Goal: Task Accomplishment & Management: Complete application form

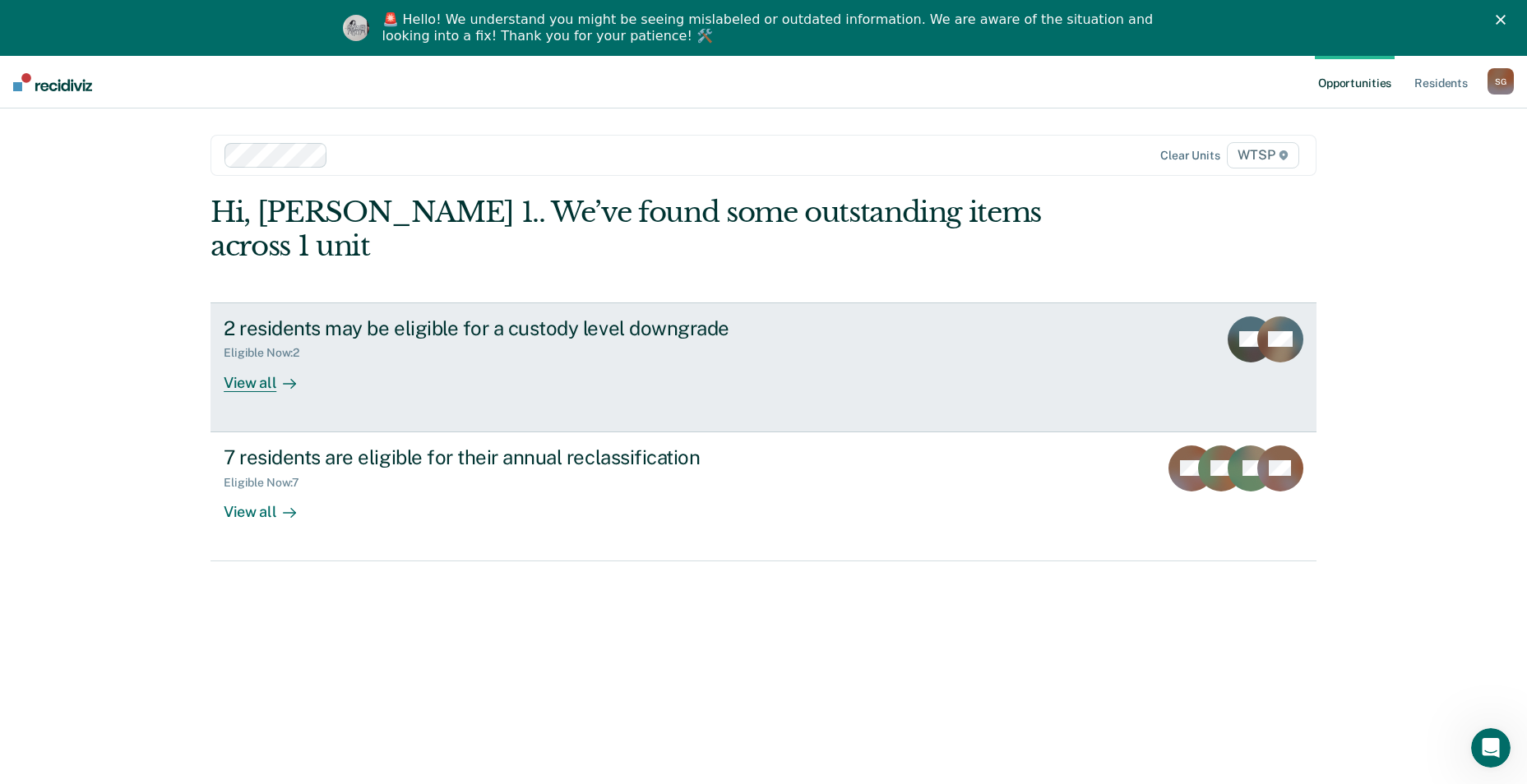
click at [537, 348] on div "2 residents may be eligible for a custody level downgrade Eligible Now : 2 View…" at bounding box center [532, 354] width 617 height 76
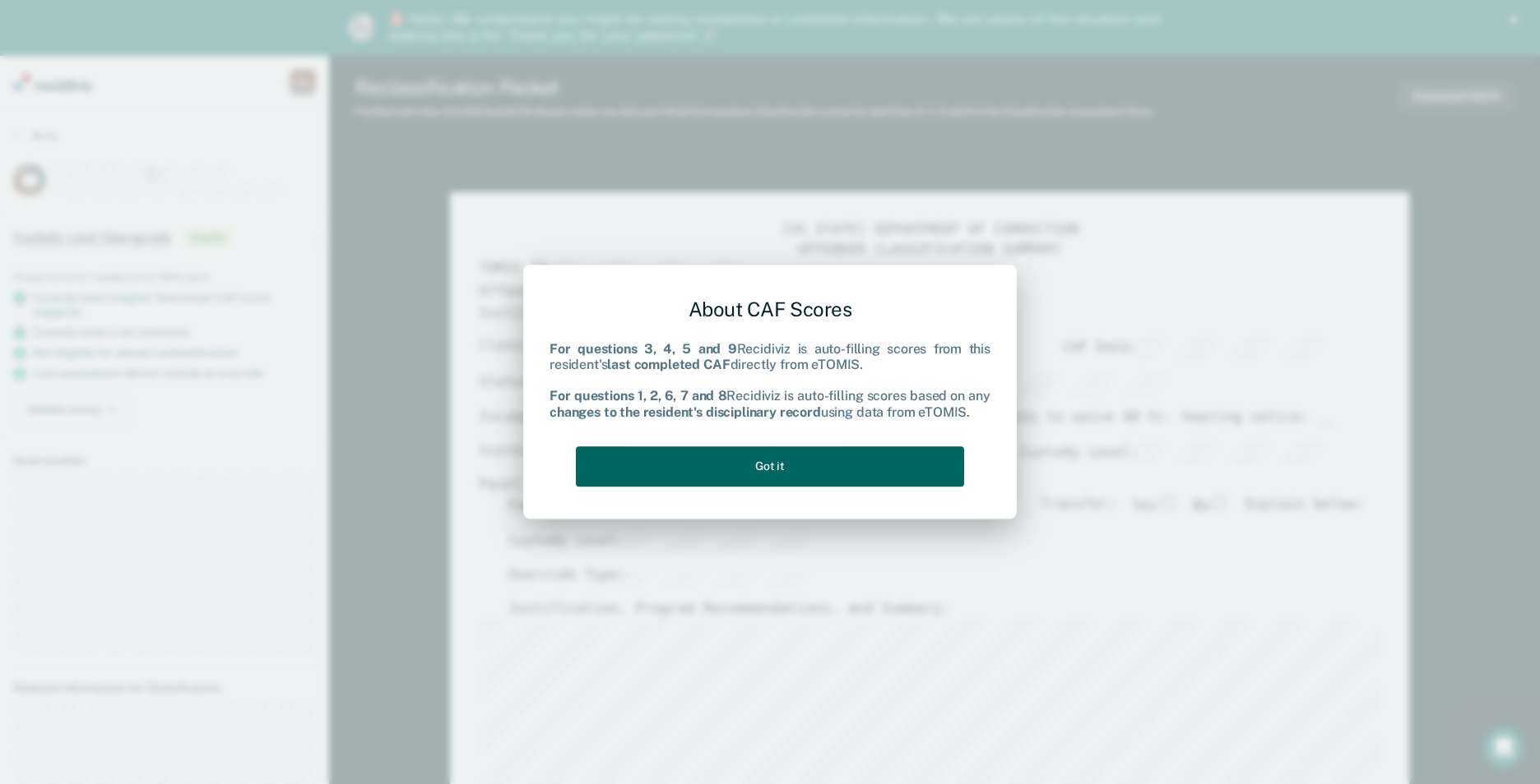
click at [779, 477] on button "Got it" at bounding box center [770, 466] width 389 height 40
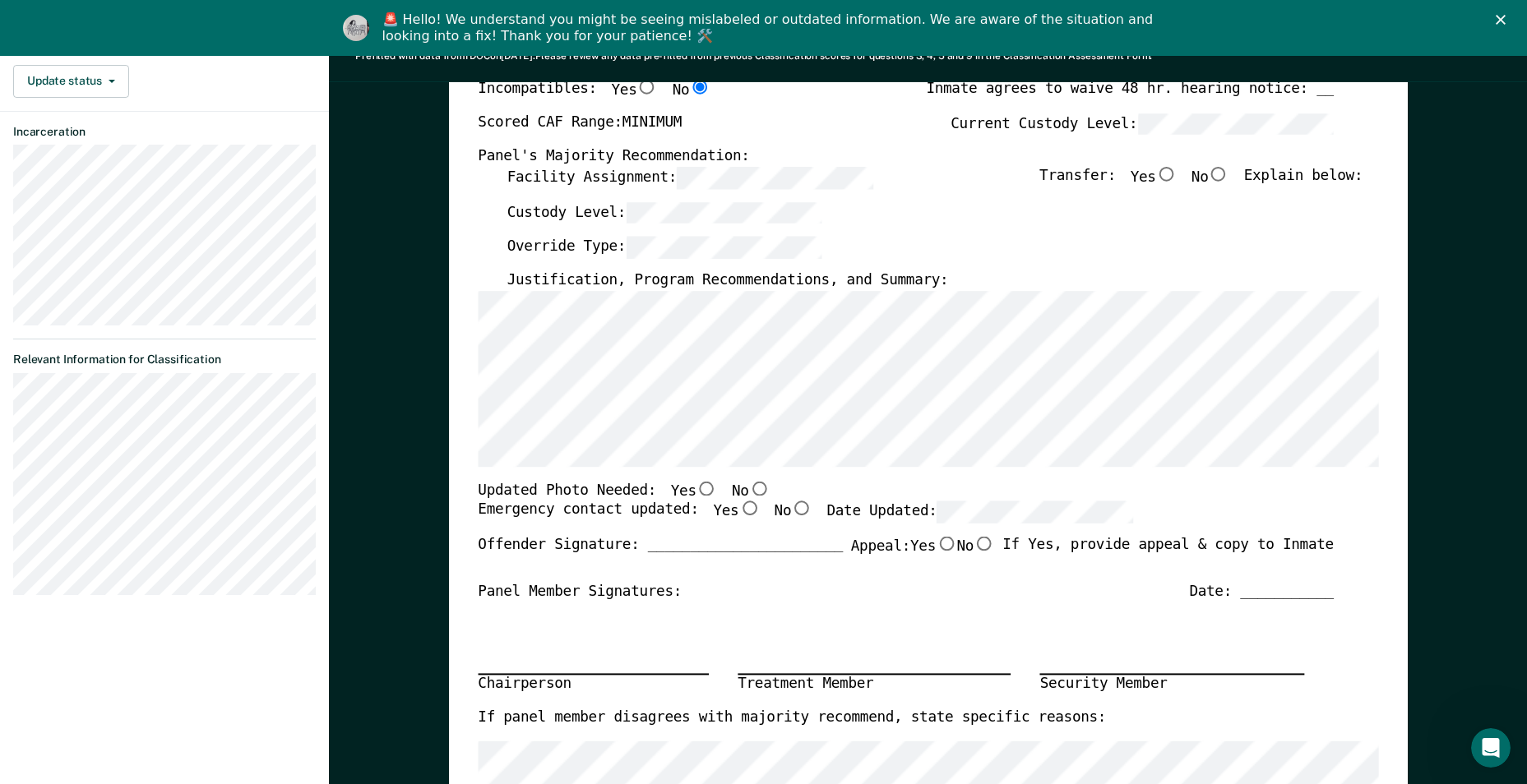
scroll to position [165, 0]
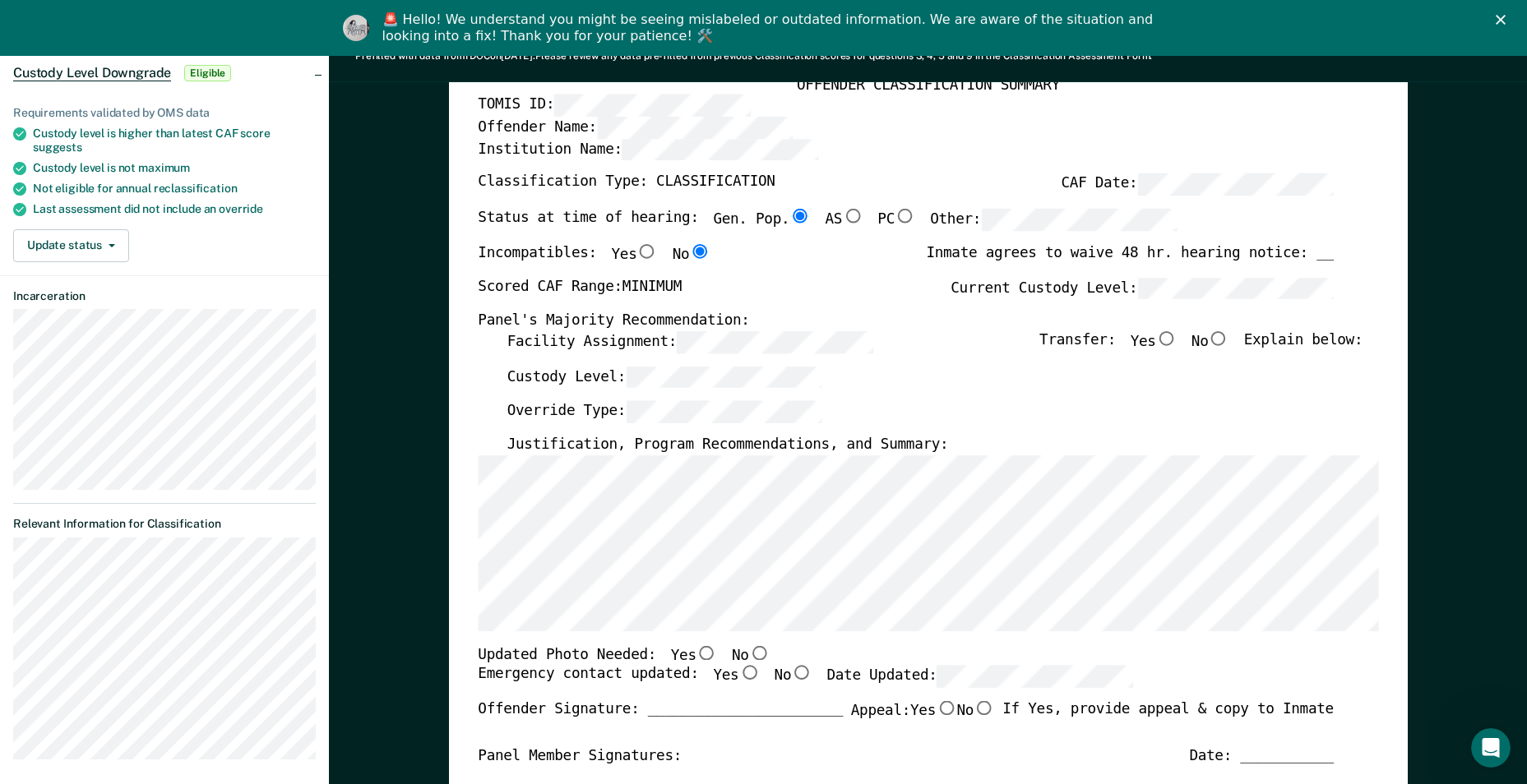
click at [1229, 338] on input "No" at bounding box center [1219, 338] width 22 height 15
type textarea "x"
radio input "true"
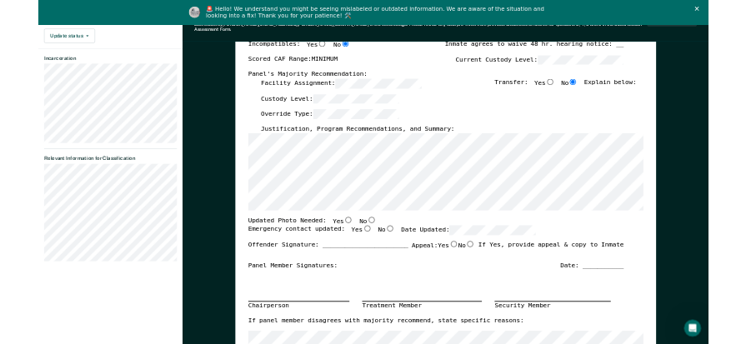
scroll to position [0, 0]
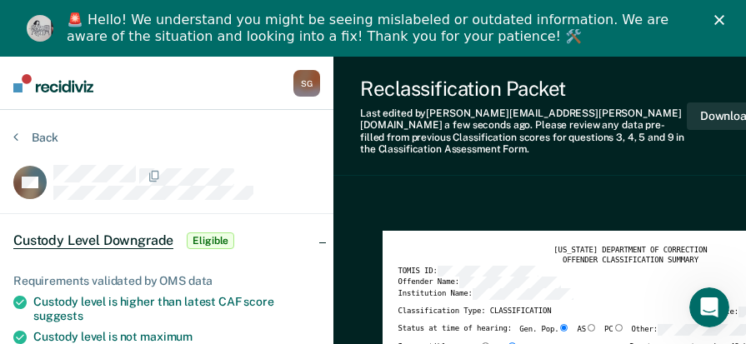
type textarea "x"
